Goal: Information Seeking & Learning: Learn about a topic

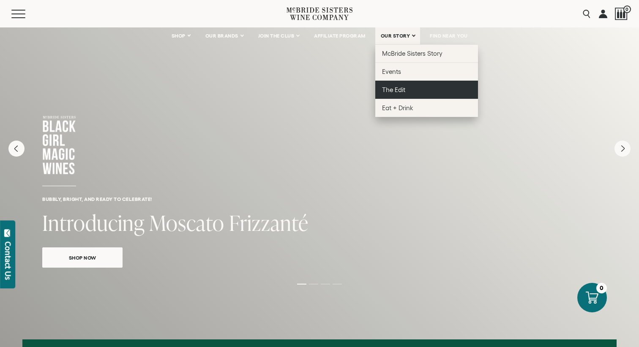
click at [397, 90] on span "The Edit" at bounding box center [393, 89] width 23 height 7
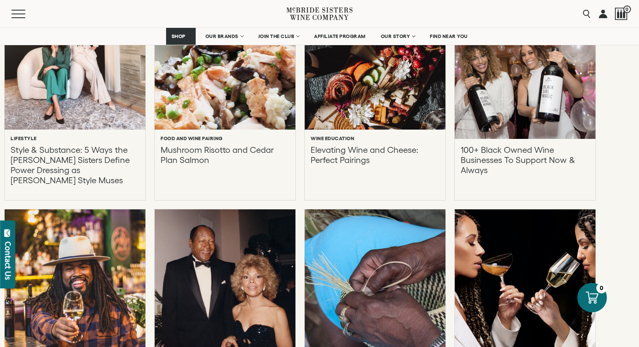
scroll to position [464, 0]
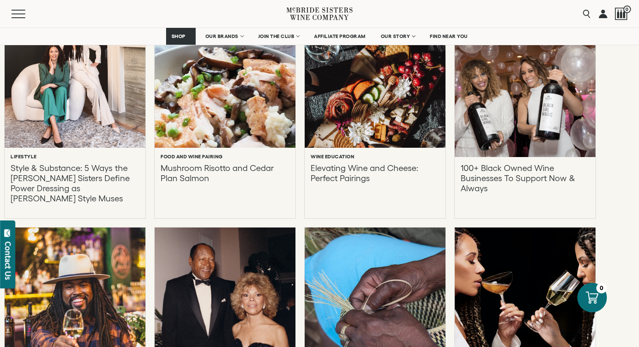
click at [62, 161] on div "Lifestyle Style & Substance: 5 Ways the McBride Sisters Define Power Dressing a…" at bounding box center [75, 179] width 129 height 50
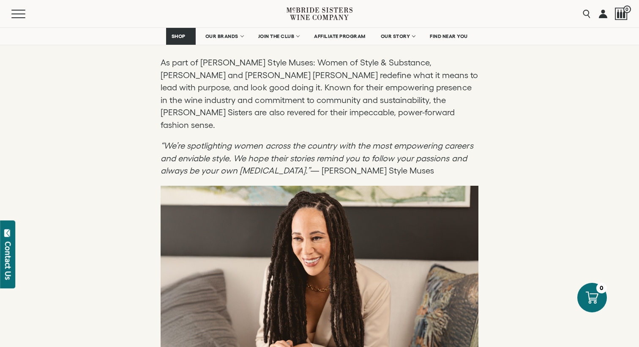
scroll to position [627, 0]
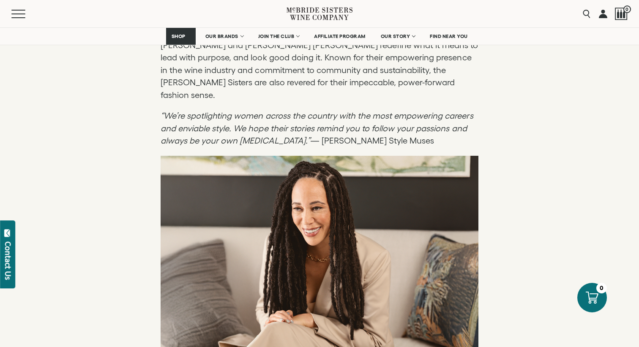
click at [207, 183] on div at bounding box center [320, 283] width 318 height 254
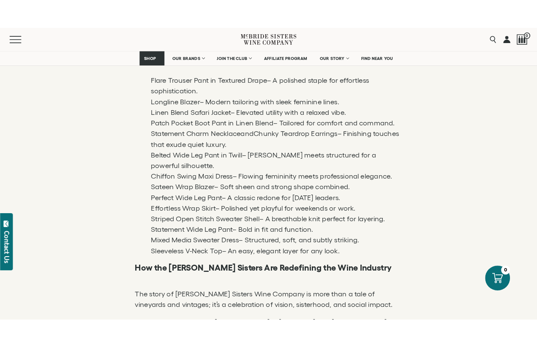
scroll to position [867, 0]
